Goal: Communication & Community: Answer question/provide support

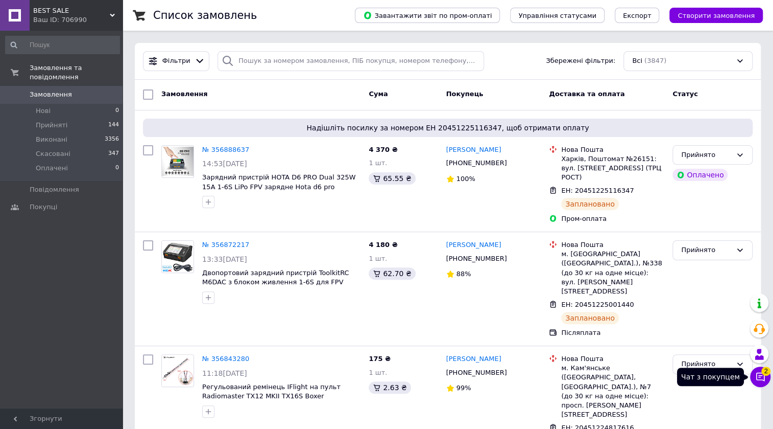
click at [764, 383] on button "Чат з покупцем 2" at bounding box center [760, 376] width 20 height 20
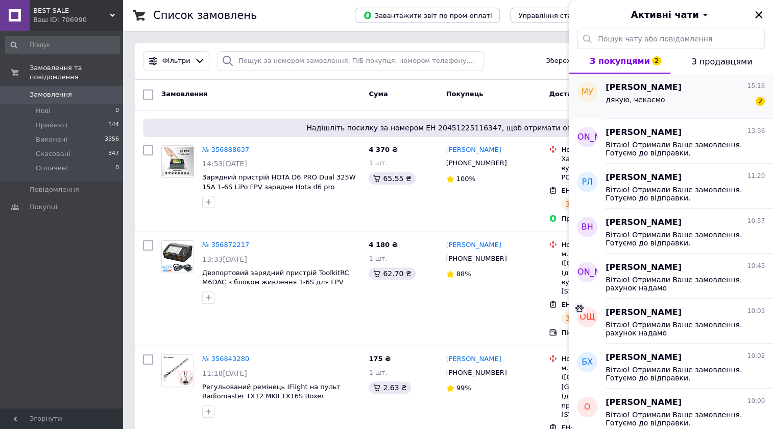
click at [679, 102] on div "дякую, чекаємо 2" at bounding box center [685, 101] width 159 height 16
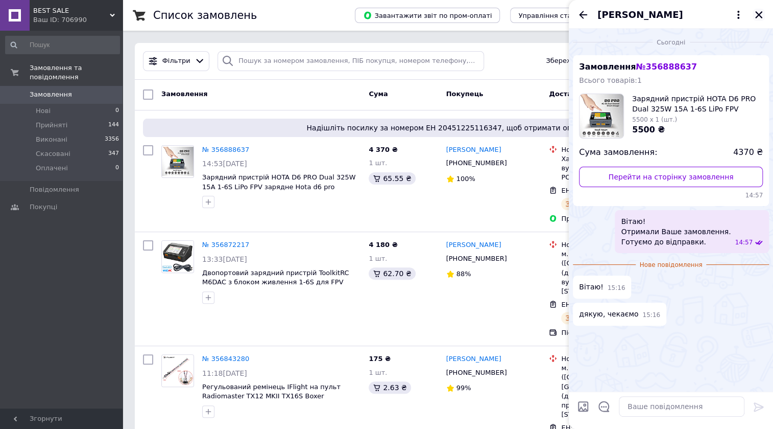
click at [761, 14] on icon "Закрити" at bounding box center [758, 14] width 9 height 9
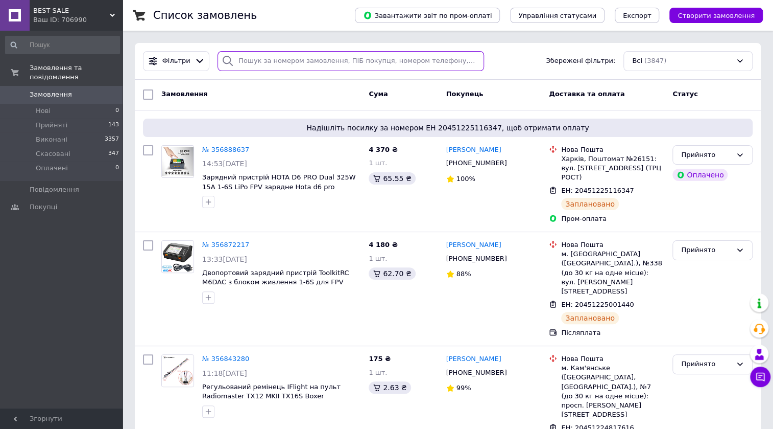
click at [330, 62] on input "search" at bounding box center [351, 61] width 267 height 20
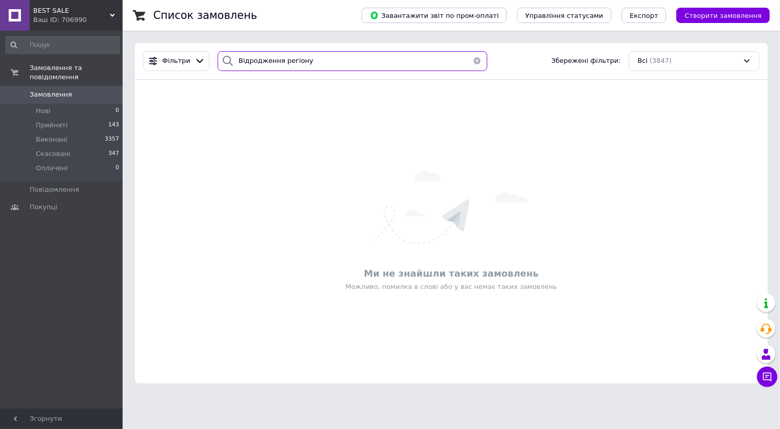
type input "Відродження регіону"
click at [472, 59] on button "button" at bounding box center [477, 61] width 20 height 20
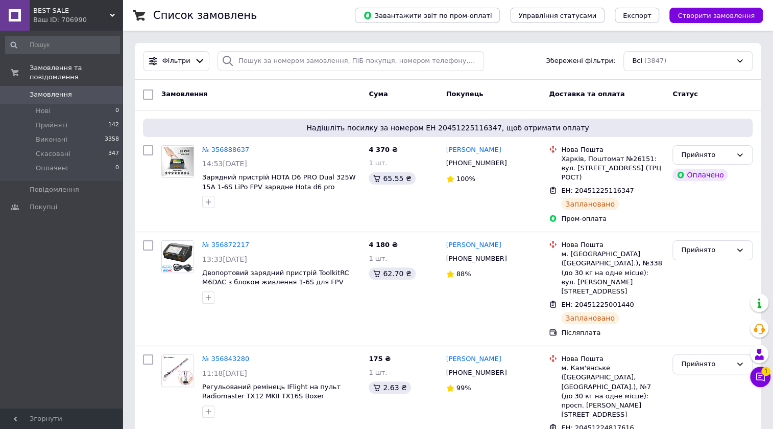
click at [756, 383] on button "Чат з покупцем 1" at bounding box center [760, 376] width 20 height 20
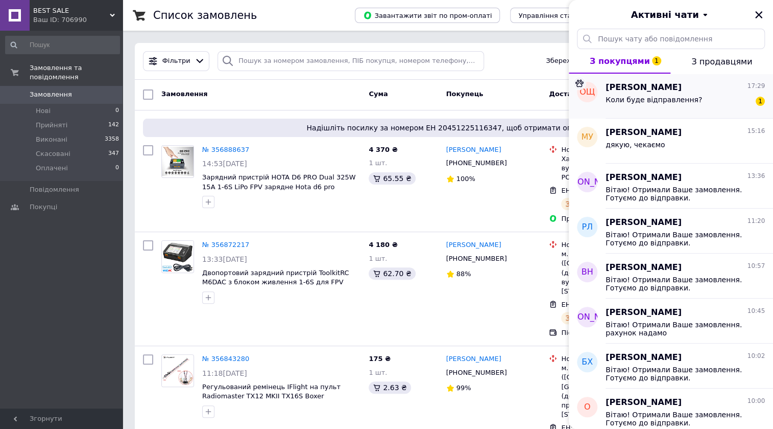
click at [690, 106] on div "Коли буде відправлення? 1" at bounding box center [685, 101] width 159 height 16
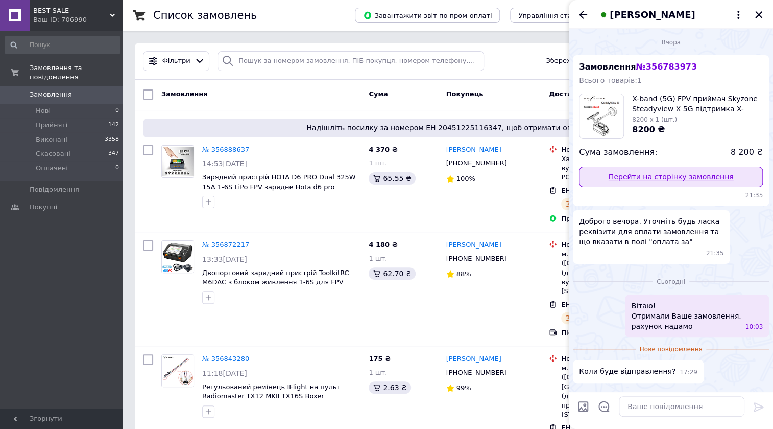
click at [651, 179] on link "Перейти на сторінку замовлення" at bounding box center [671, 177] width 184 height 20
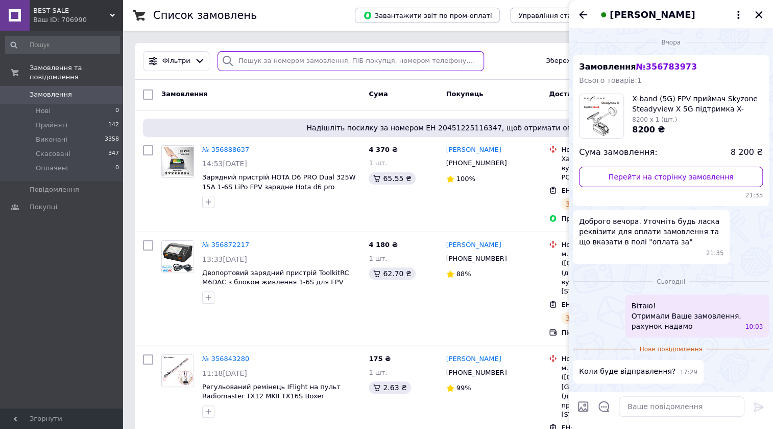
click at [239, 60] on input "search" at bounding box center [351, 61] width 267 height 20
paste input "356783973"
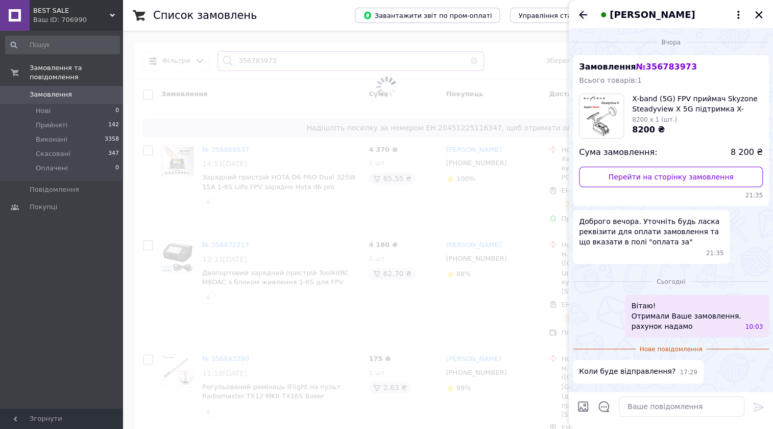
type input "356783973"
click at [584, 16] on icon "Назад" at bounding box center [583, 15] width 12 height 12
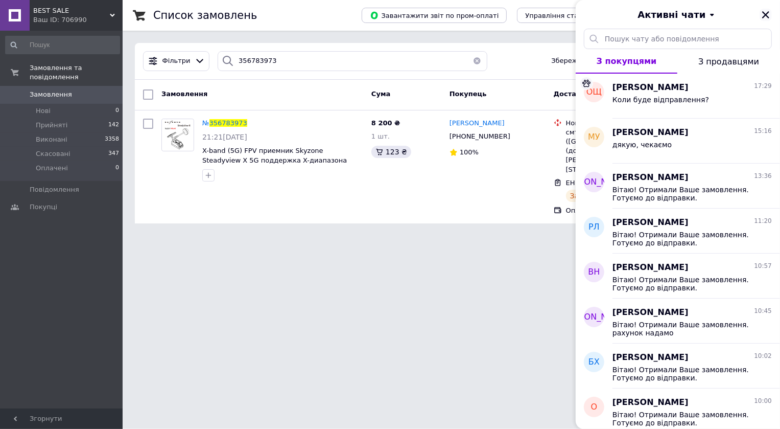
click at [766, 14] on icon "Закрити" at bounding box center [765, 14] width 7 height 7
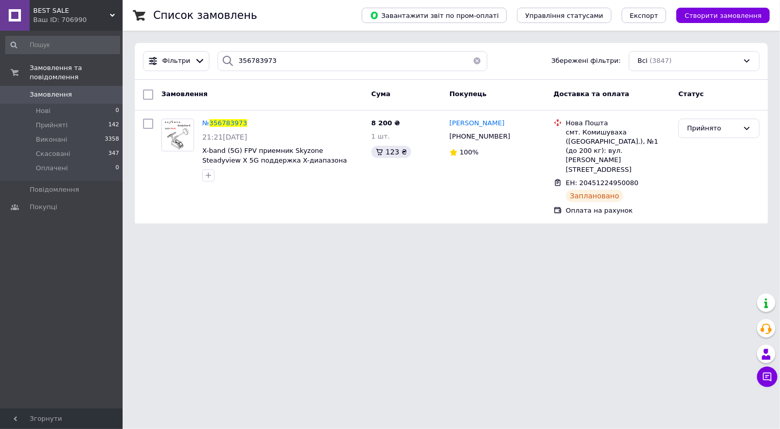
click at [473, 56] on button "button" at bounding box center [477, 61] width 20 height 20
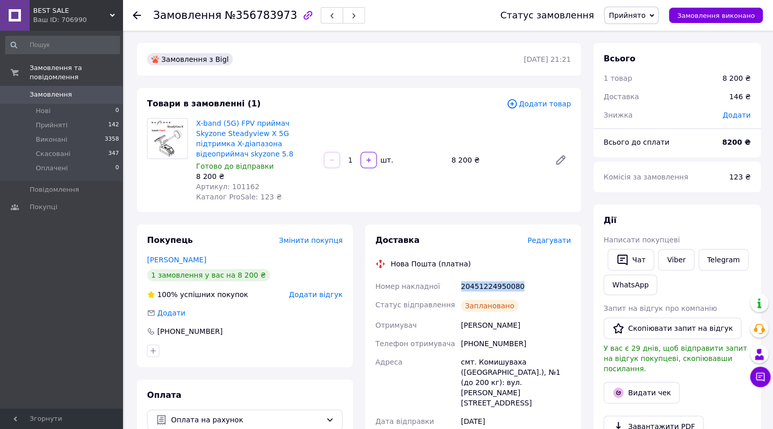
drag, startPoint x: 514, startPoint y: 275, endPoint x: 459, endPoint y: 274, distance: 55.7
click at [459, 277] on div "20451224950080" at bounding box center [516, 286] width 114 height 18
copy div "20451224950080"
drag, startPoint x: 281, startPoint y: 15, endPoint x: 230, endPoint y: 19, distance: 51.3
click at [230, 19] on div "Замовлення №356783973" at bounding box center [259, 15] width 212 height 17
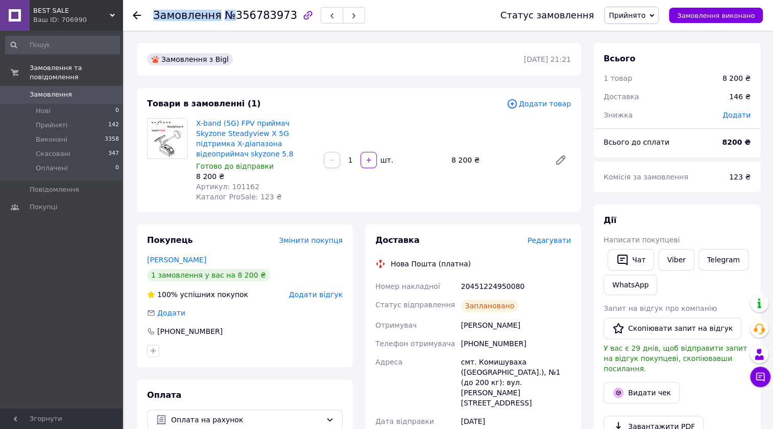
click at [229, 19] on span "№356783973" at bounding box center [261, 15] width 73 height 12
click at [231, 17] on span "№356783973" at bounding box center [261, 15] width 73 height 12
drag, startPoint x: 229, startPoint y: 15, endPoint x: 279, endPoint y: 19, distance: 50.7
click at [279, 19] on span "№356783973" at bounding box center [261, 15] width 73 height 12
copy span "356783973"
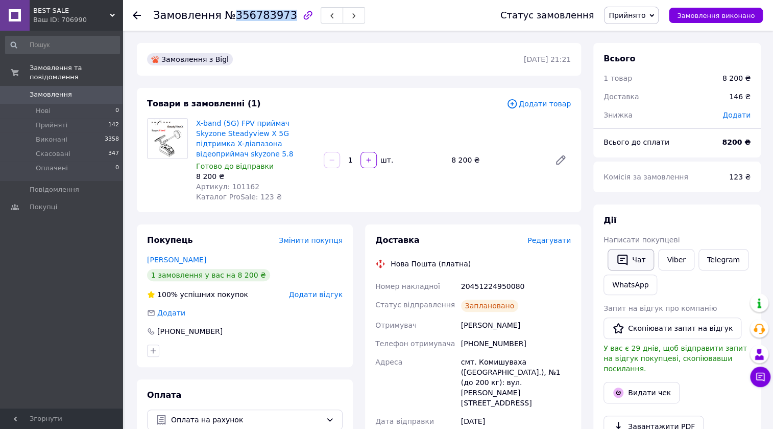
click at [636, 261] on button "Чат" at bounding box center [631, 259] width 46 height 21
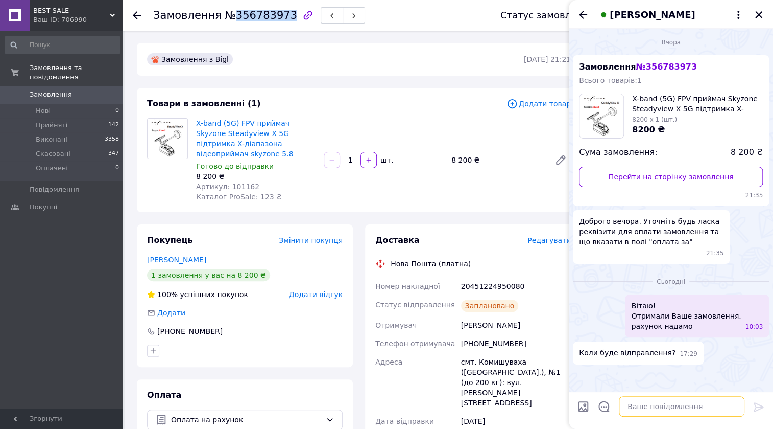
click at [659, 411] on textarea at bounding box center [682, 406] width 126 height 20
type textarea "Сьогодні буде відправка"
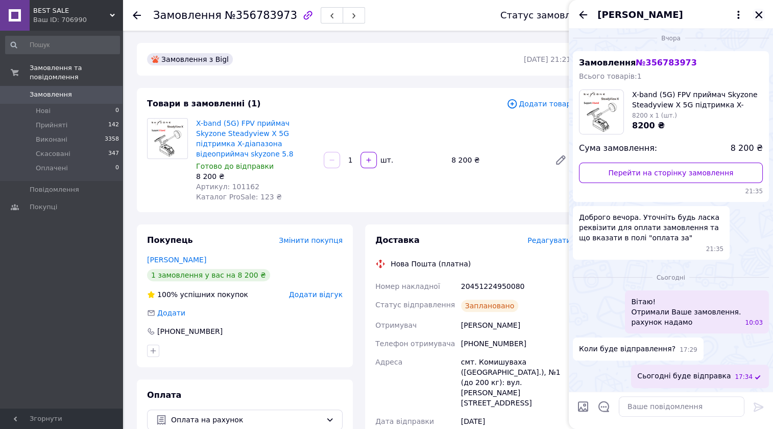
click at [759, 15] on icon "Закрити" at bounding box center [758, 14] width 7 height 7
